Goal: Task Accomplishment & Management: Manage account settings

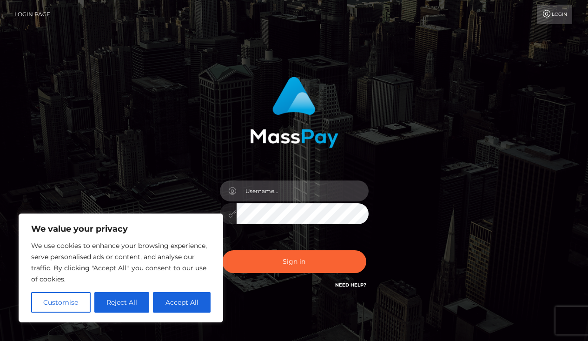
type input "[EMAIL_ADDRESS][DOMAIN_NAME]"
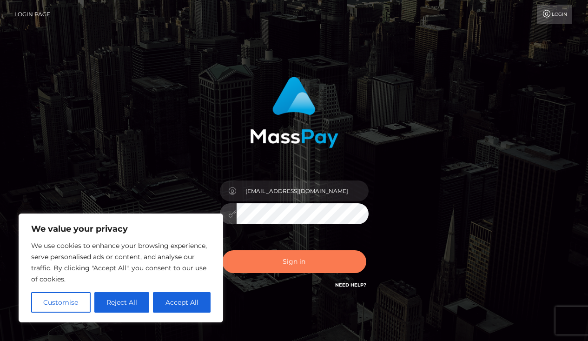
click at [291, 258] on button "Sign in" at bounding box center [294, 261] width 144 height 23
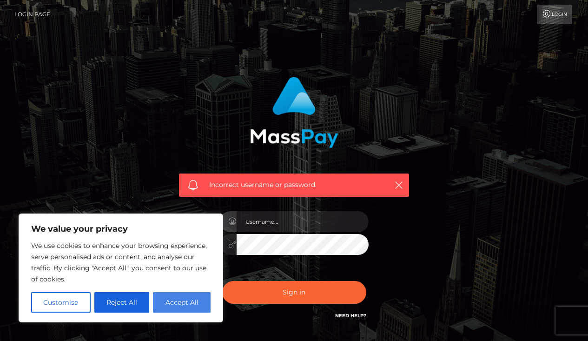
click at [197, 302] on button "Accept All" at bounding box center [182, 302] width 58 height 20
checkbox input "true"
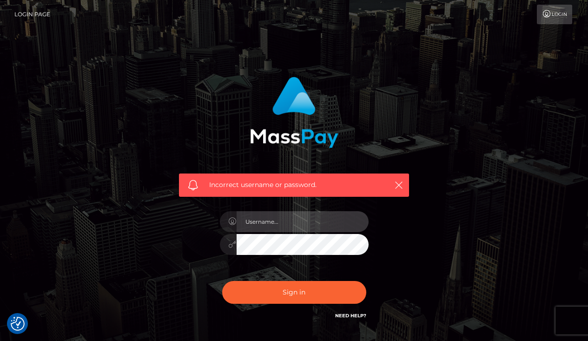
click at [258, 230] on input "text" at bounding box center [303, 221] width 132 height 21
type input "[EMAIL_ADDRESS][DOMAIN_NAME]"
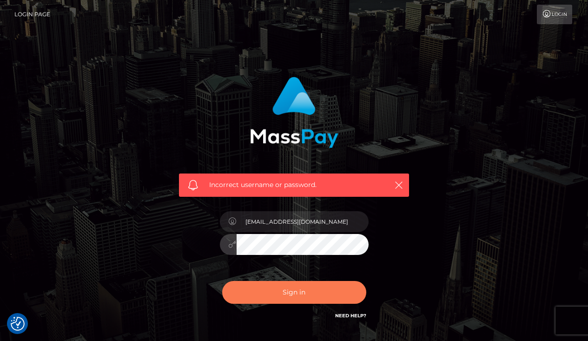
click at [265, 293] on button "Sign in" at bounding box center [294, 292] width 144 height 23
